Goal: Task Accomplishment & Management: Manage account settings

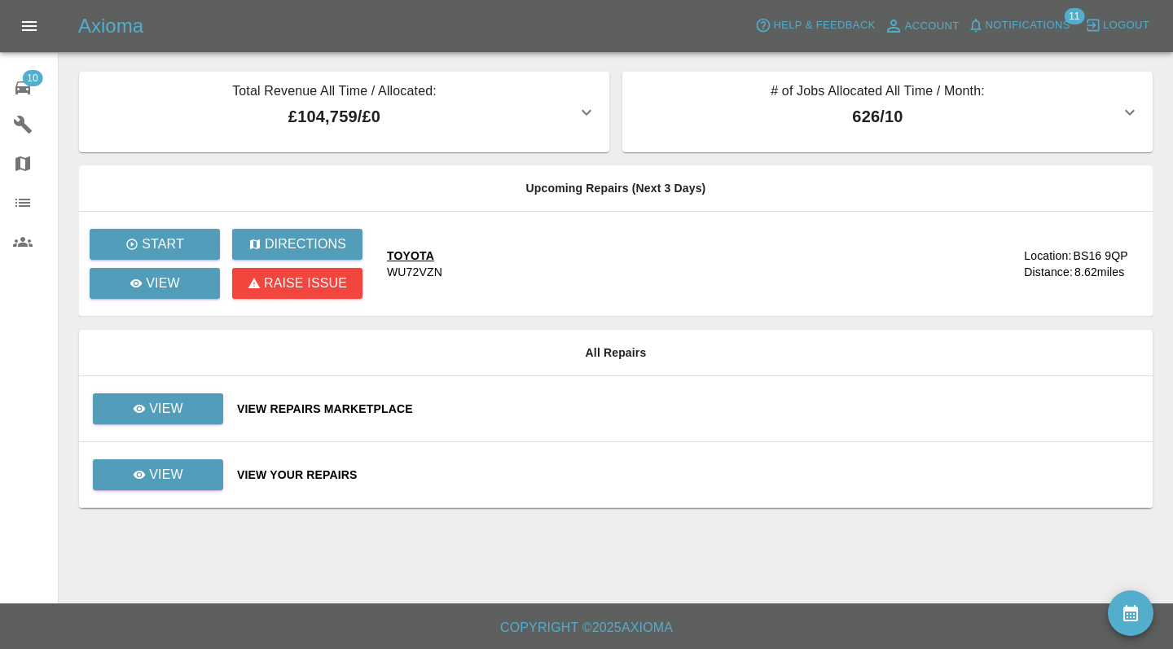
click at [206, 428] on td "View" at bounding box center [151, 409] width 145 height 66
click at [201, 406] on link "View" at bounding box center [158, 408] width 130 height 31
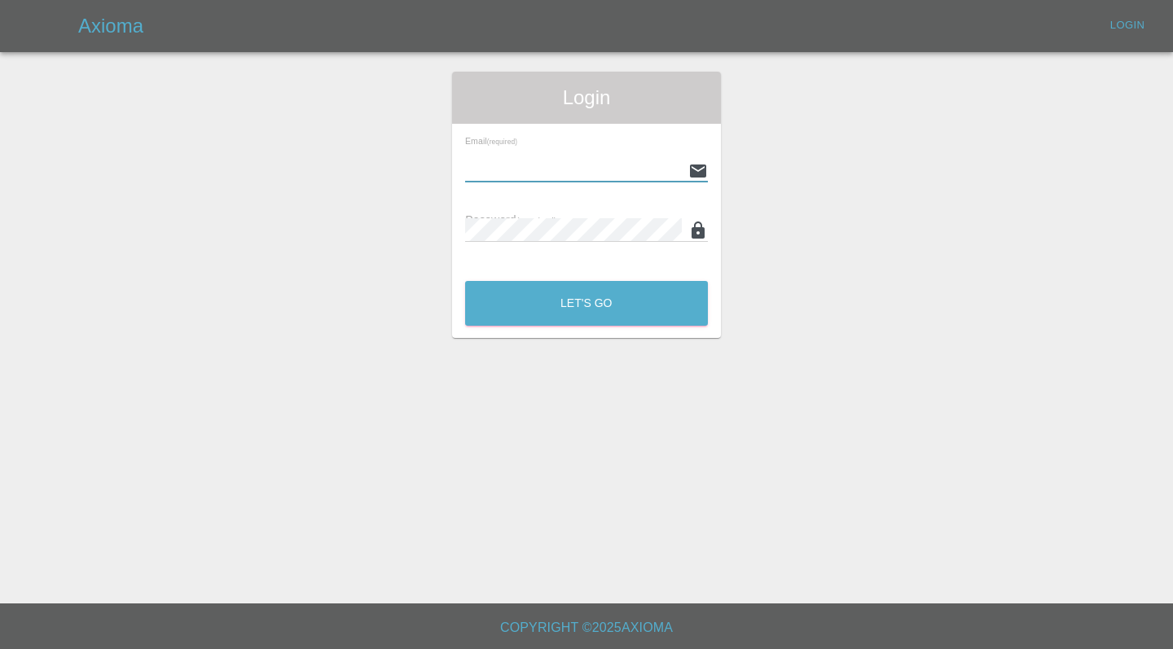
type input "[EMAIL_ADDRESS][DOMAIN_NAME]"
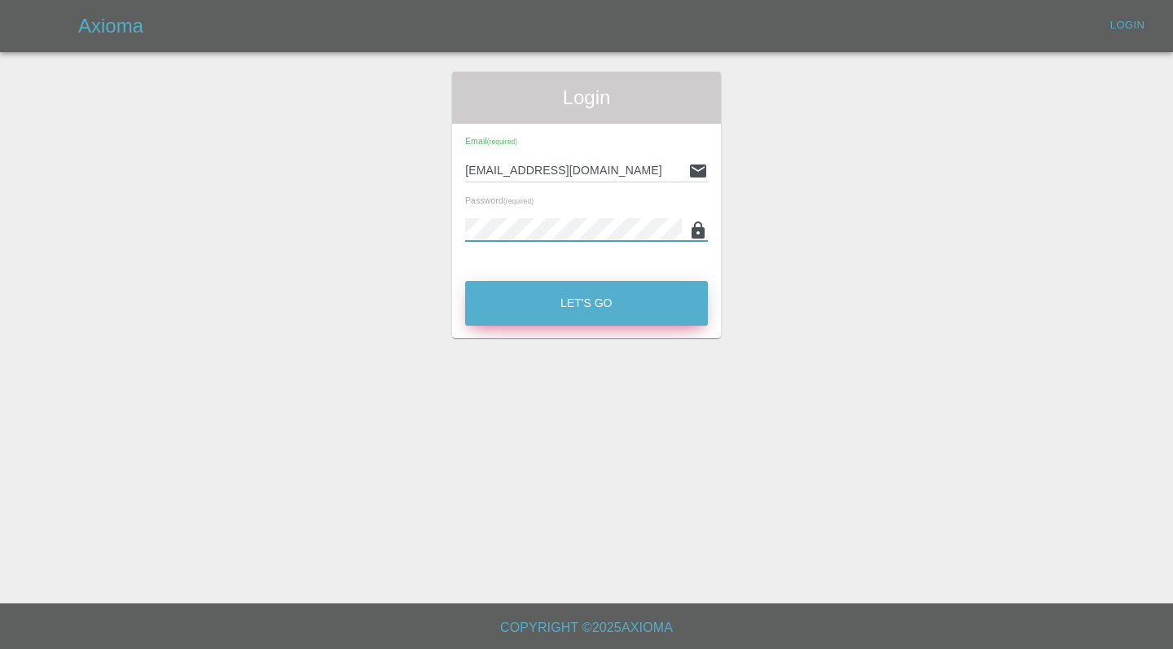
click at [639, 292] on button "Let's Go" at bounding box center [586, 303] width 243 height 45
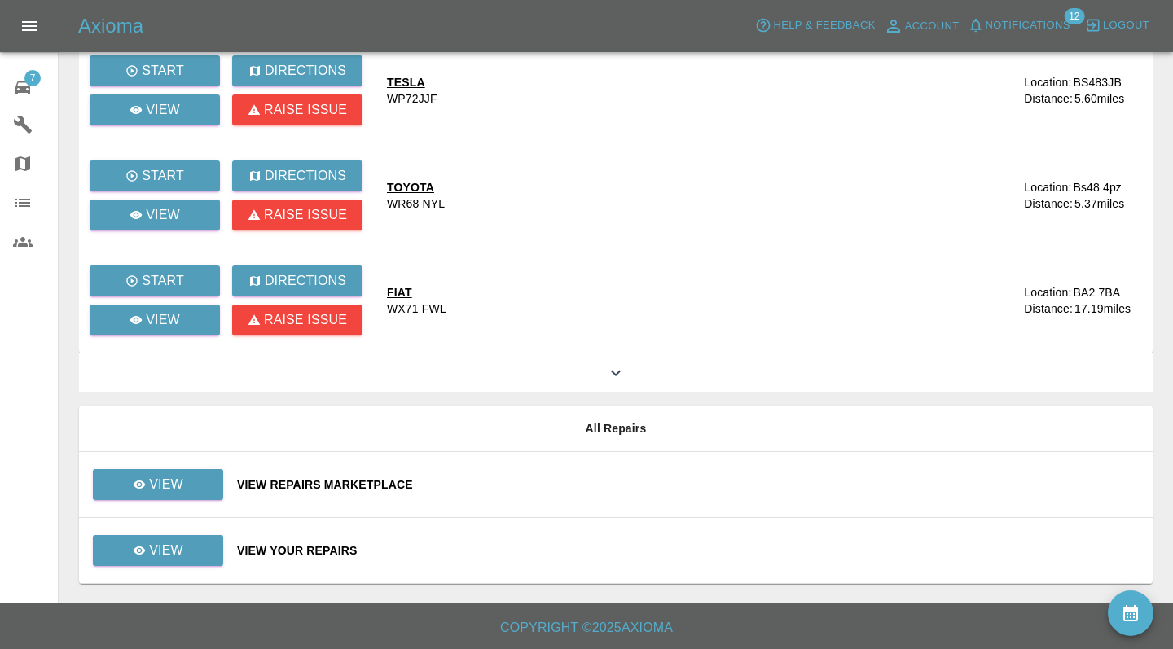
scroll to position [173, 0]
click at [570, 482] on div "View Repairs Marketplace" at bounding box center [688, 484] width 902 height 16
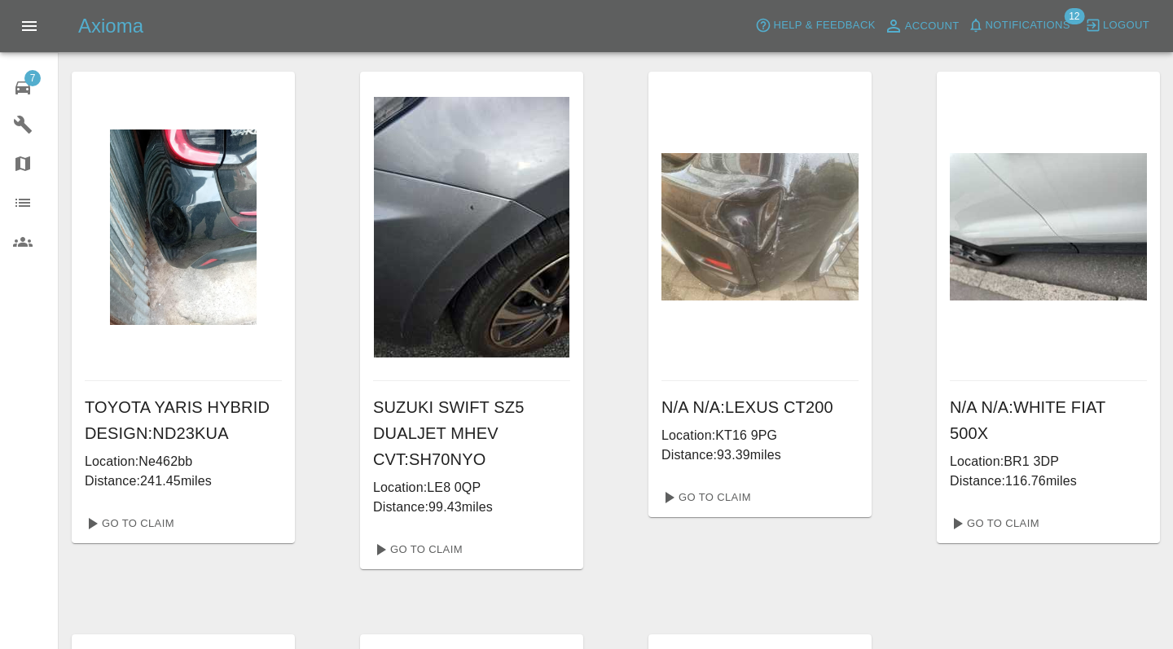
click at [32, 86] on icon at bounding box center [23, 88] width 20 height 20
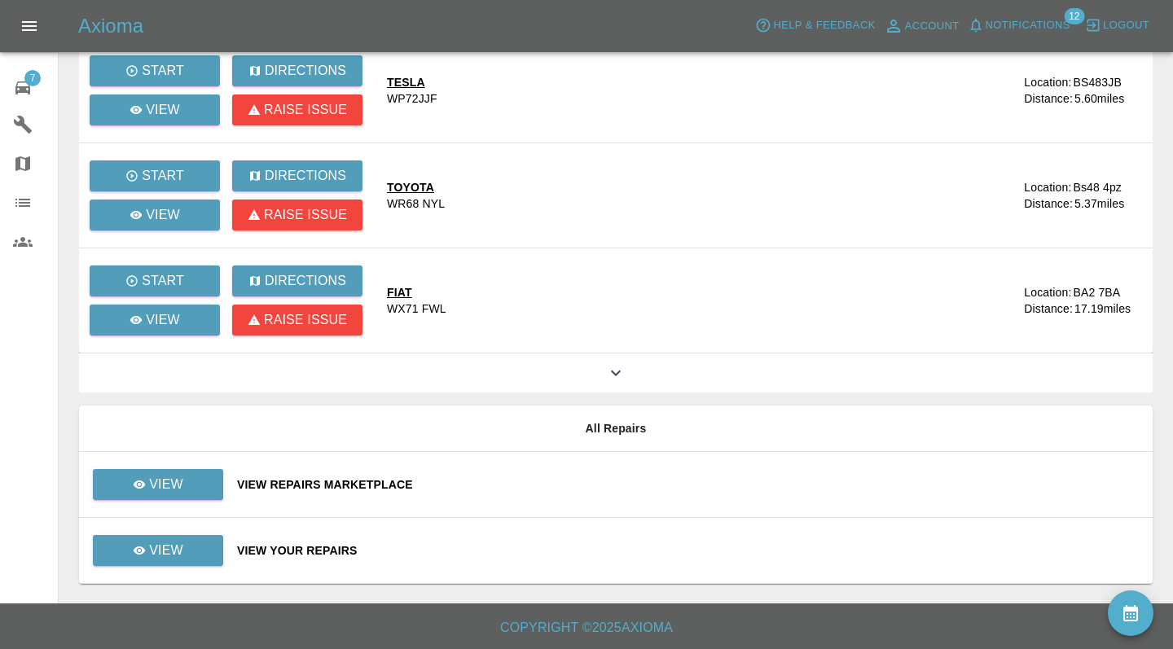
scroll to position [173, 0]
click at [569, 550] on div "View Your Repairs" at bounding box center [688, 550] width 902 height 16
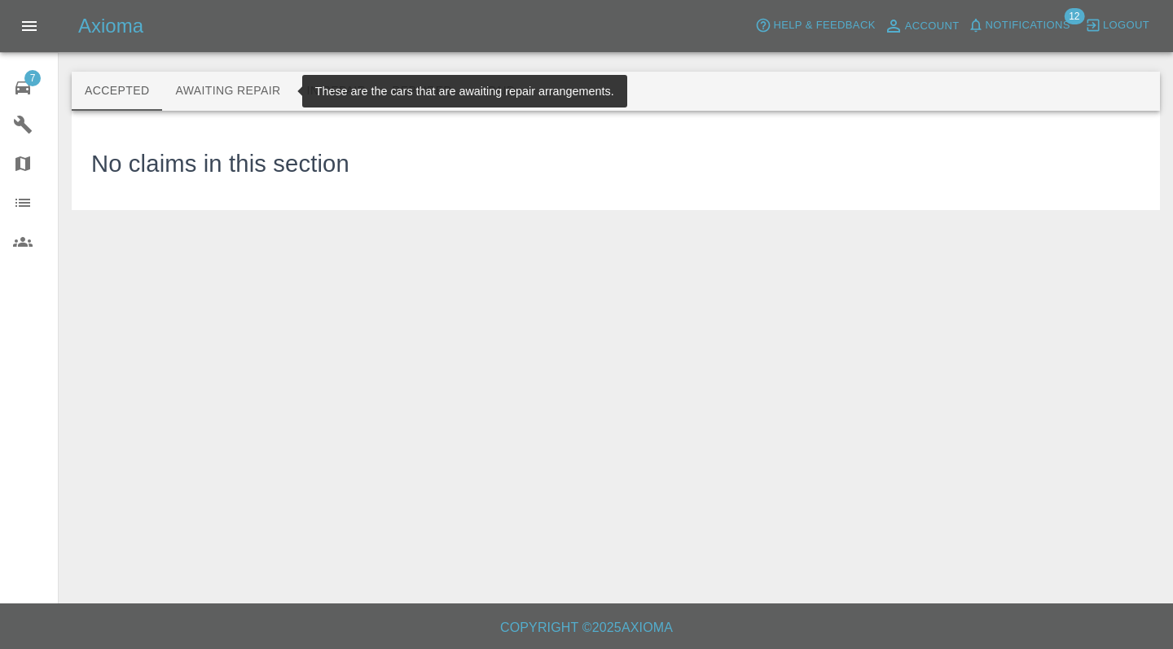
click at [234, 85] on button "Awaiting Repair" at bounding box center [227, 91] width 131 height 39
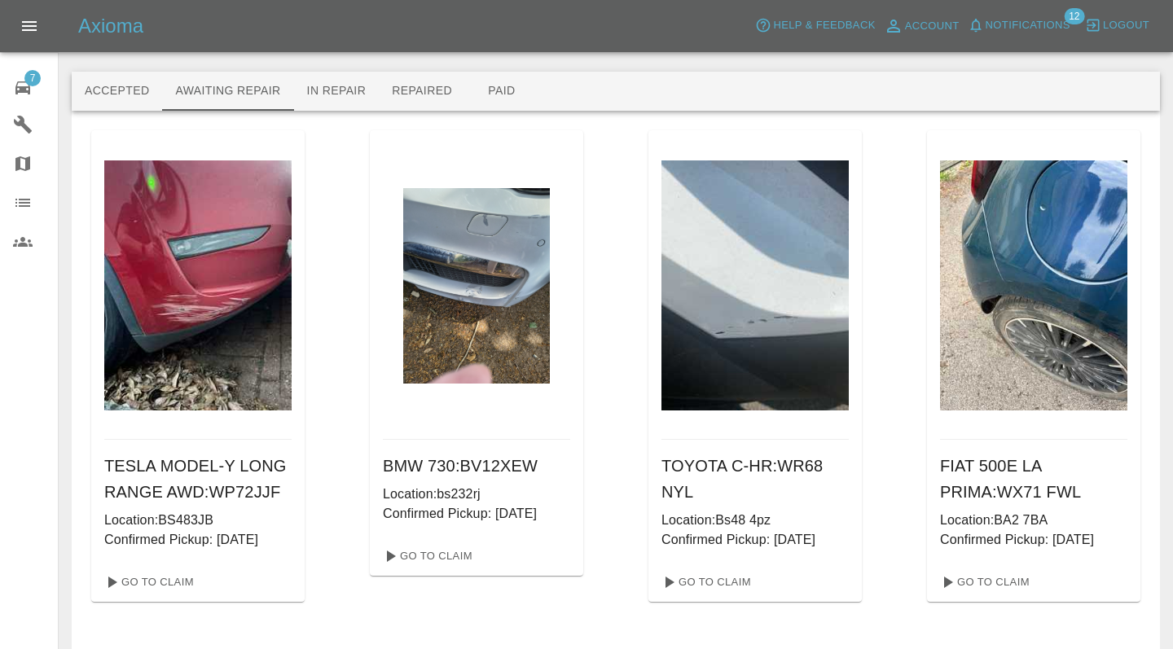
click at [228, 91] on button "Awaiting Repair" at bounding box center [227, 91] width 131 height 39
click at [93, 449] on div "TESLA MODEL-Y LONG RANGE AWD : WP72JJF Location: BS483JB Confirmed Pickup: 28/0…" at bounding box center [197, 501] width 213 height 123
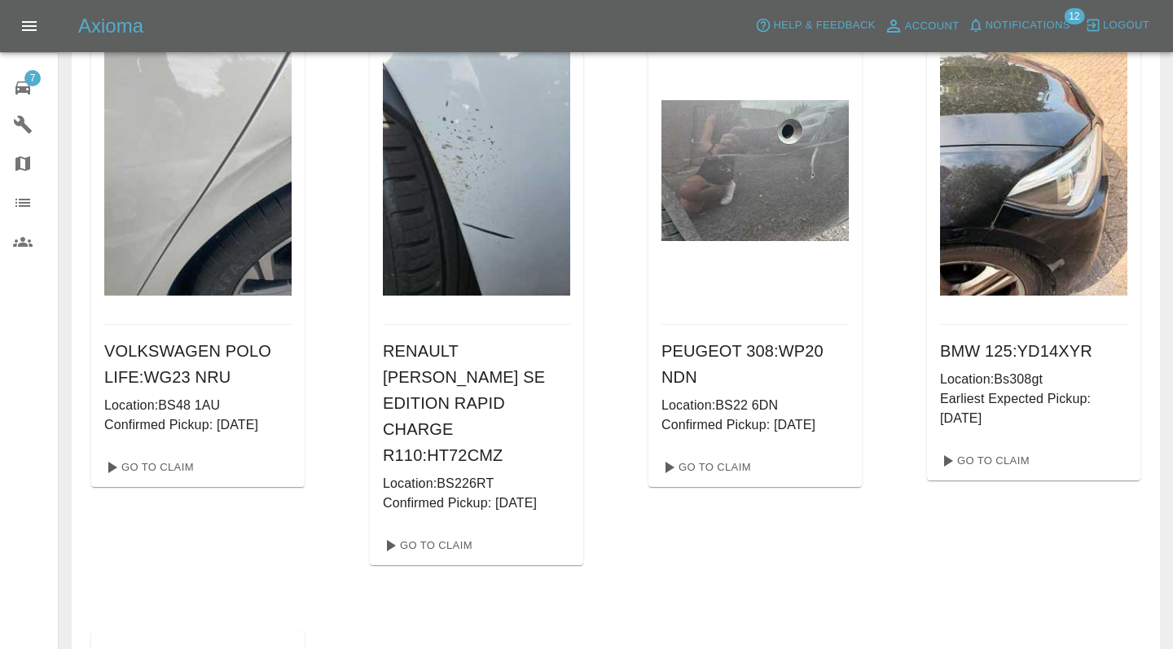
scroll to position [649, 0]
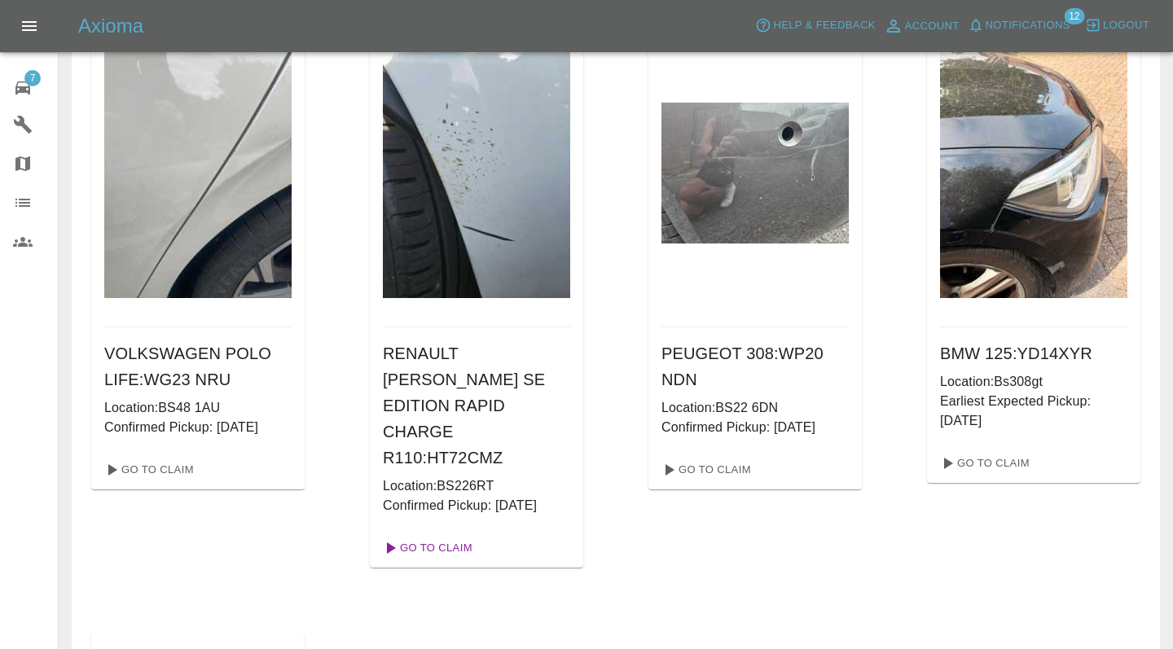
click at [428, 535] on link "Go To Claim" at bounding box center [426, 548] width 100 height 26
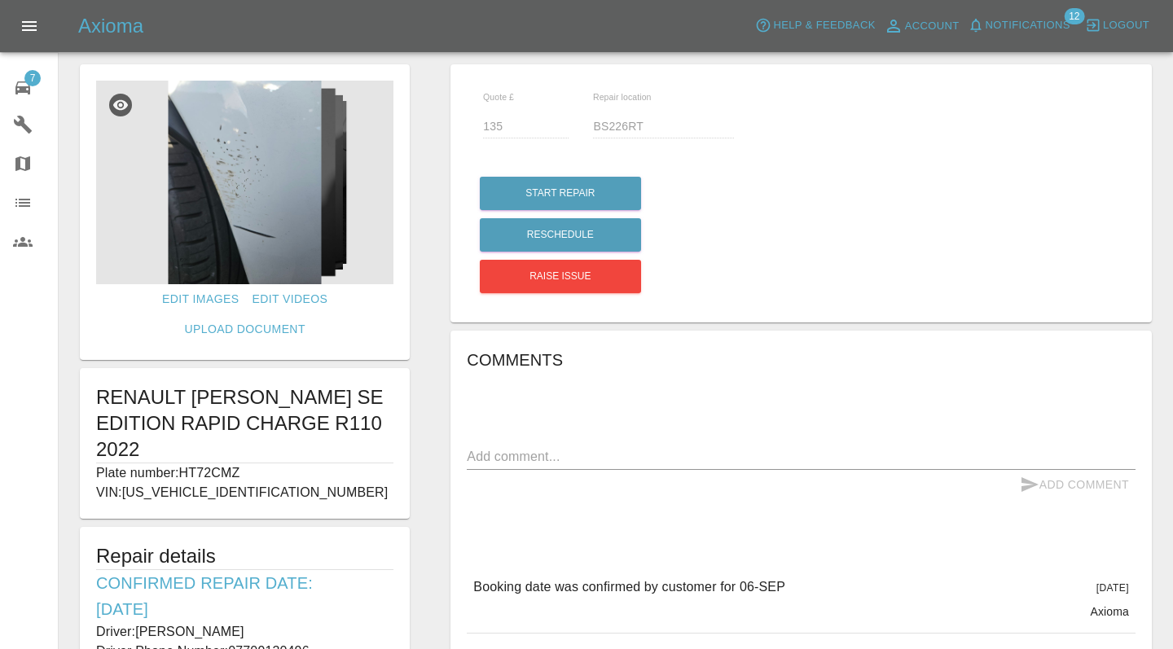
scroll to position [14, 0]
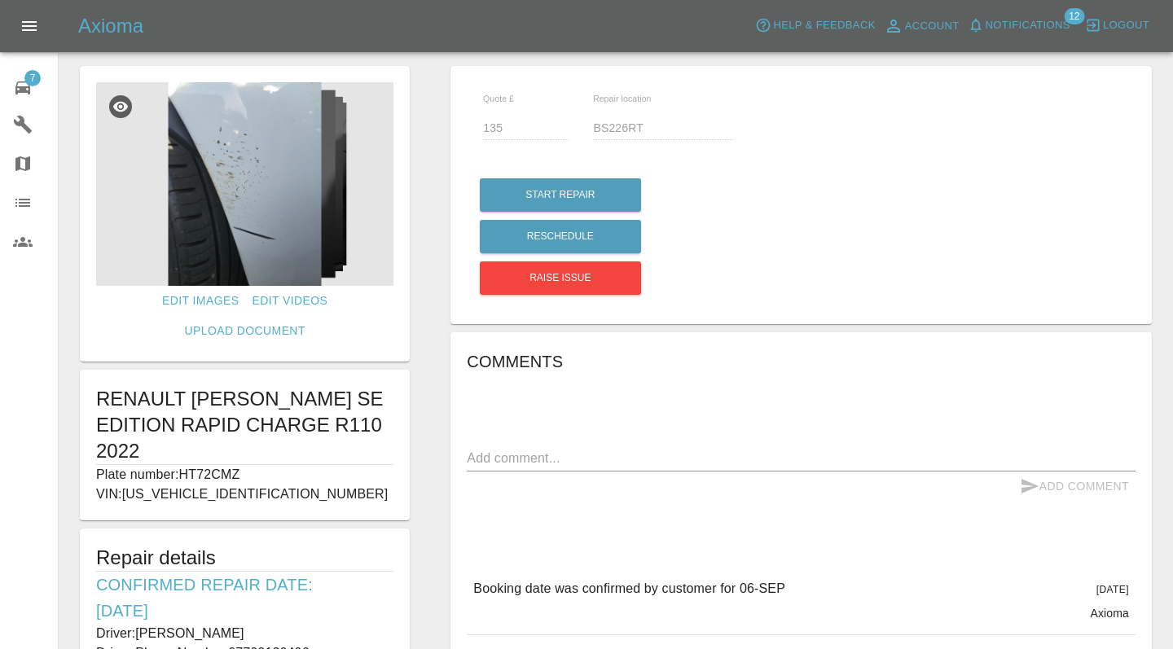
click at [301, 160] on img at bounding box center [244, 184] width 297 height 204
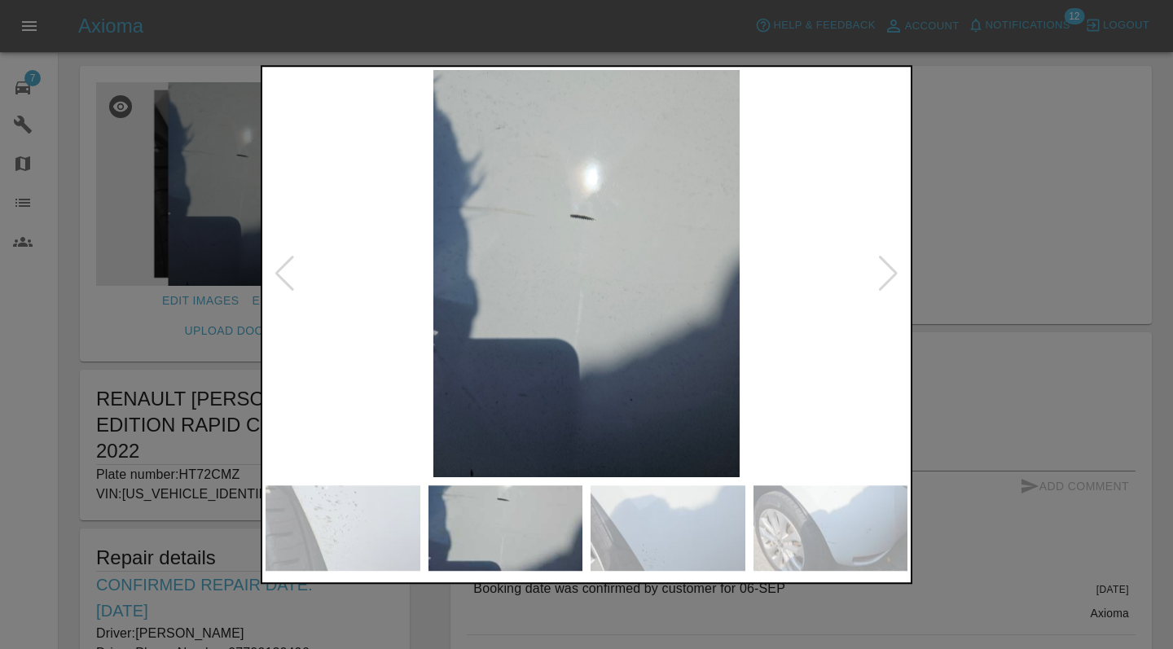
click at [982, 244] on div at bounding box center [586, 324] width 1173 height 649
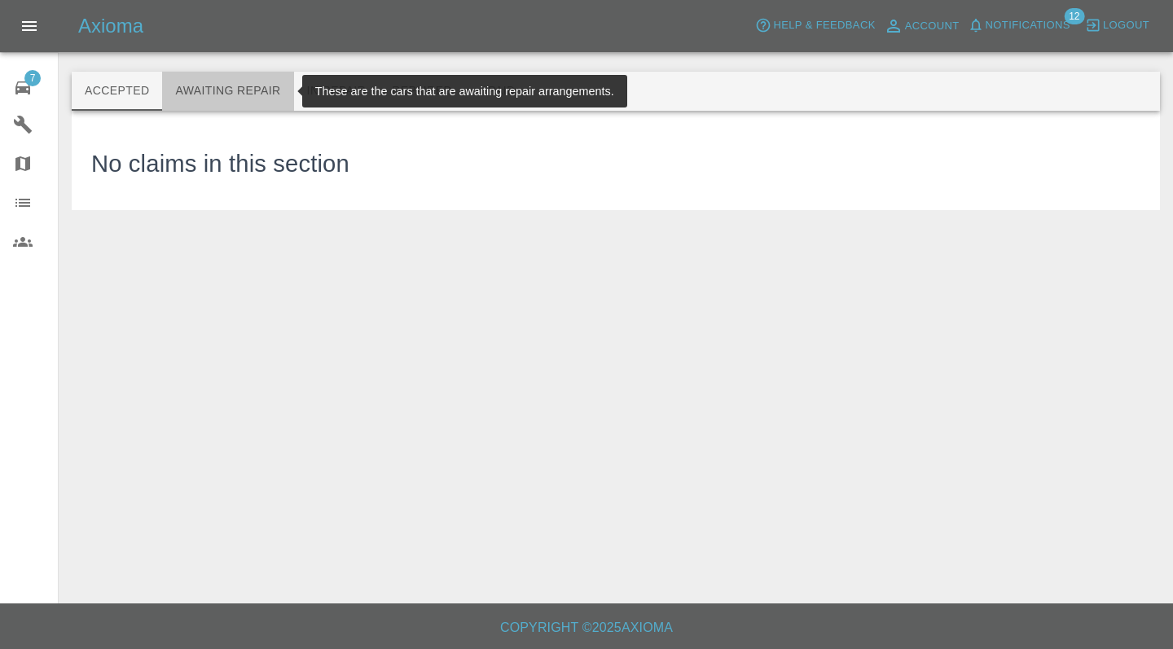
click at [234, 105] on button "Awaiting Repair" at bounding box center [227, 91] width 131 height 39
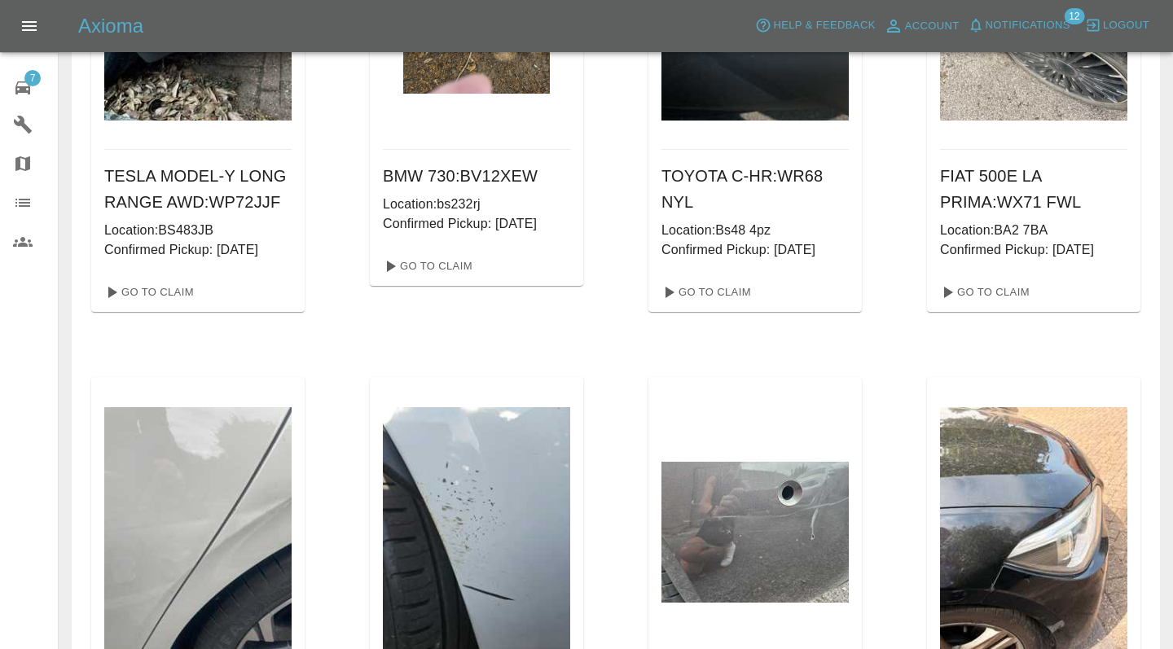
scroll to position [280, 0]
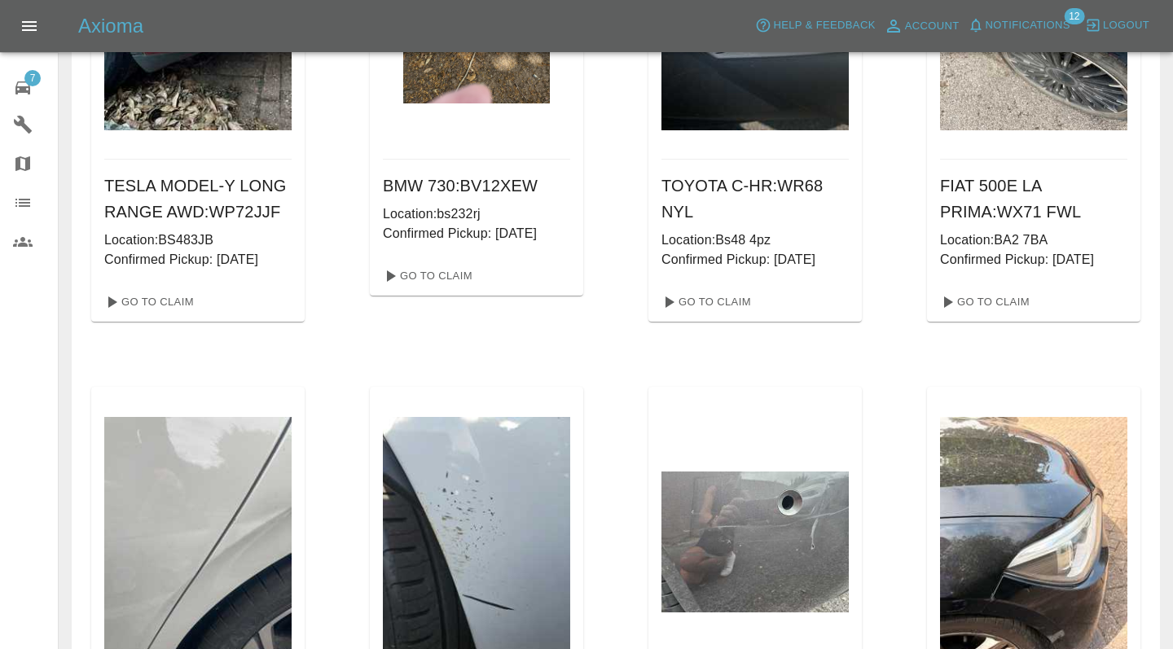
click at [19, 75] on div "7" at bounding box center [36, 86] width 46 height 24
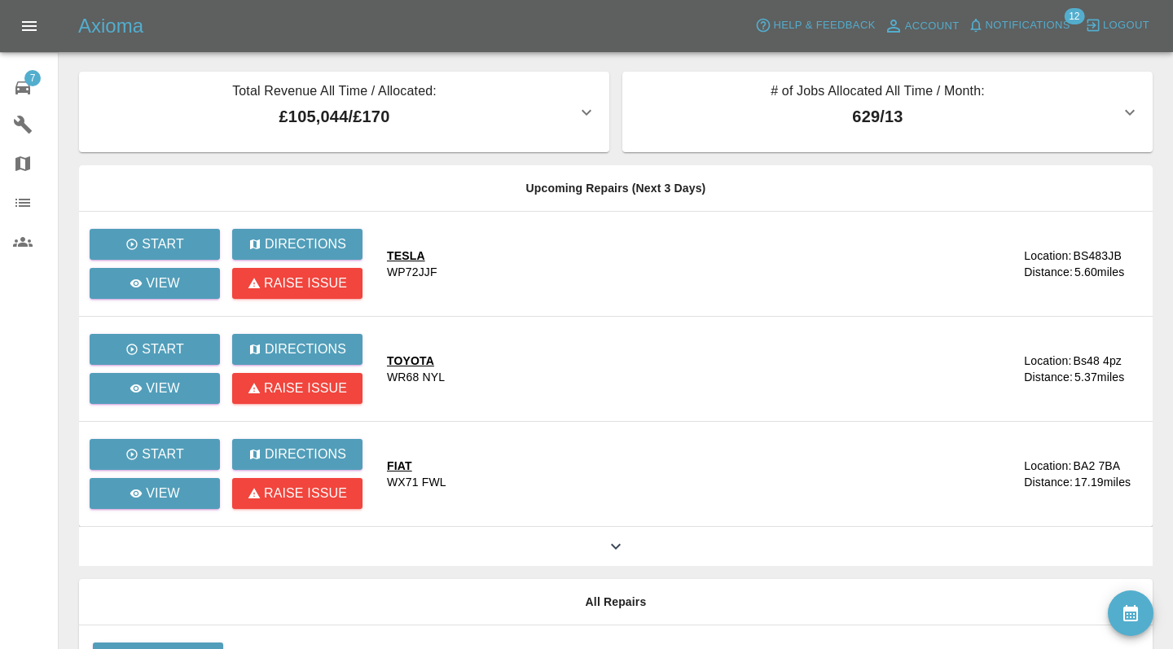
click at [1138, 624] on button "availability" at bounding box center [1131, 613] width 46 height 46
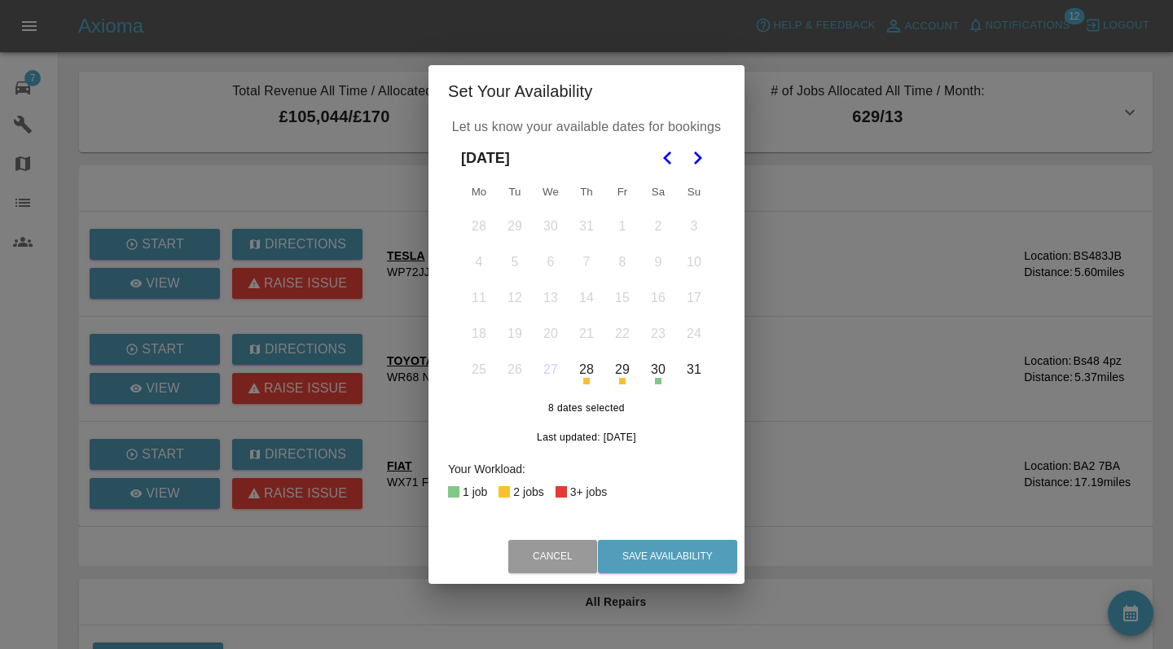
click at [704, 153] on icon "Go to the Next Month" at bounding box center [697, 158] width 20 height 20
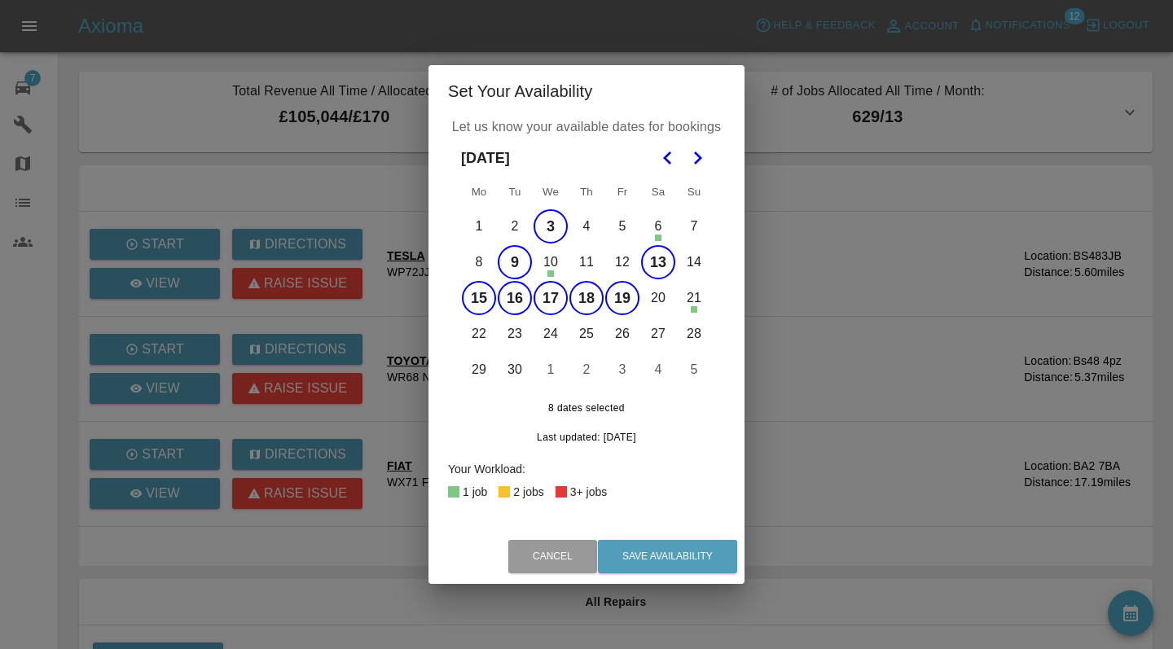
click at [551, 234] on button "3" at bounding box center [550, 226] width 34 height 34
click at [550, 237] on button "3" at bounding box center [550, 226] width 34 height 34
click at [570, 557] on button "Cancel" at bounding box center [552, 556] width 89 height 33
